Goal: Information Seeking & Learning: Check status

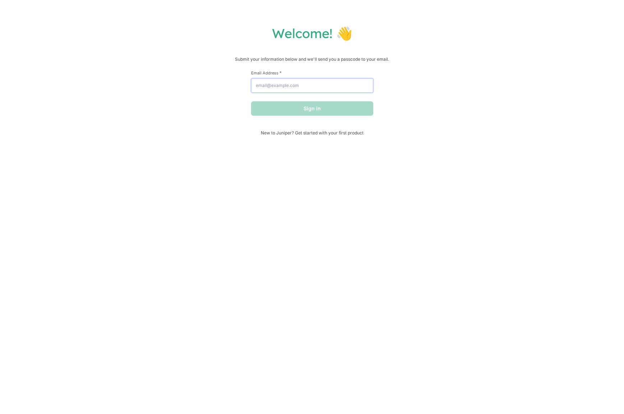
click at [318, 91] on input "Email Address *" at bounding box center [312, 85] width 122 height 14
type input "[EMAIL_ADDRESS][DOMAIN_NAME]"
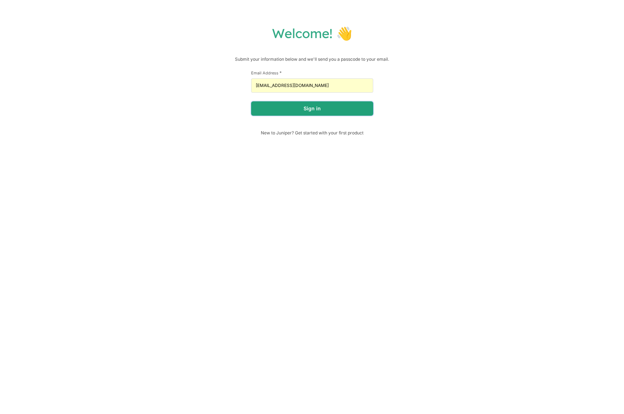
click at [346, 110] on button "Sign in" at bounding box center [312, 108] width 122 height 14
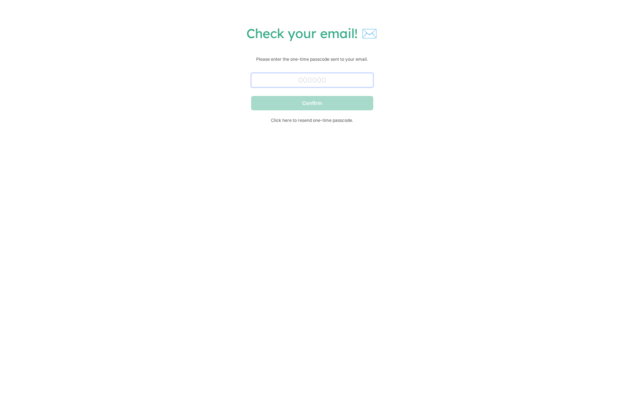
click at [313, 81] on input "text" at bounding box center [312, 80] width 122 height 14
paste input "730655"
type input "730655"
click at [319, 100] on button "Confirm" at bounding box center [312, 103] width 122 height 14
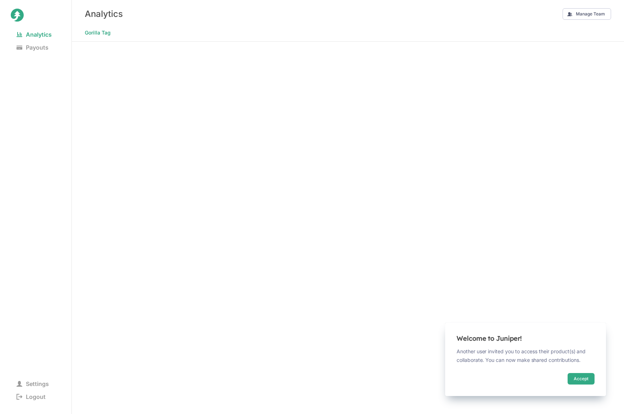
click at [49, 94] on nav "Analytics Payouts" at bounding box center [36, 122] width 50 height 188
click at [346, 40] on nav "Gorilla Tag" at bounding box center [348, 35] width 552 height 14
